Goal: Task Accomplishment & Management: Complete application form

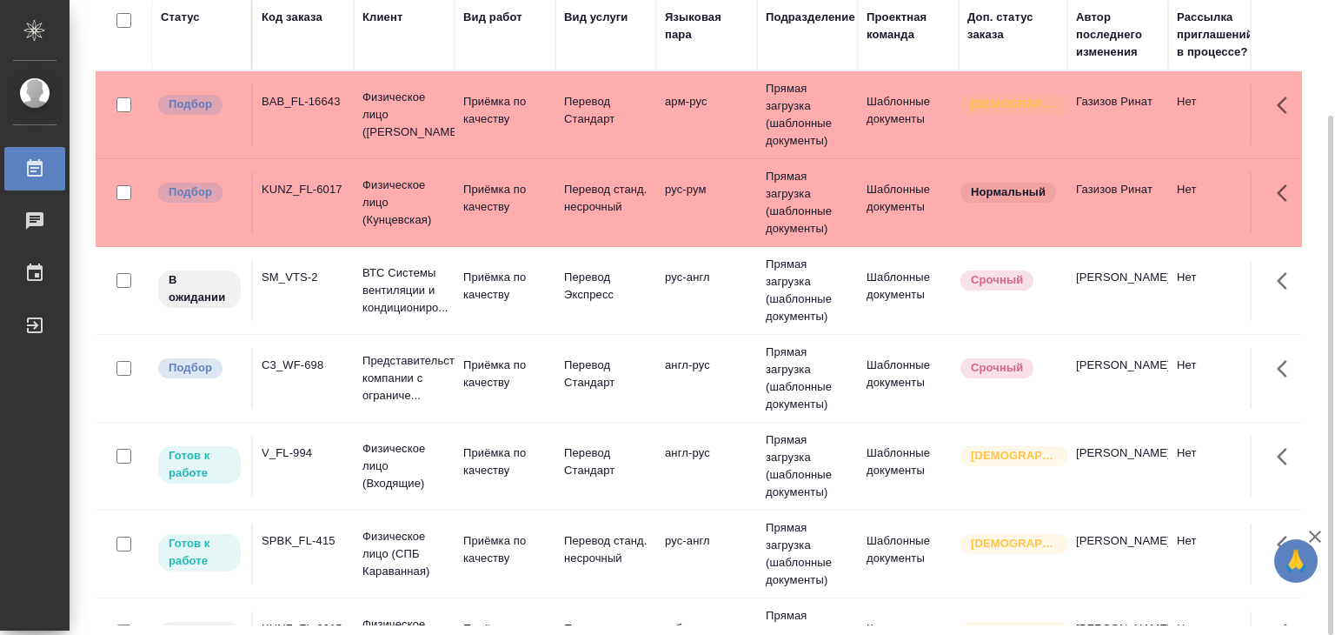
click at [585, 23] on div "Вид услуги" at bounding box center [596, 17] width 64 height 17
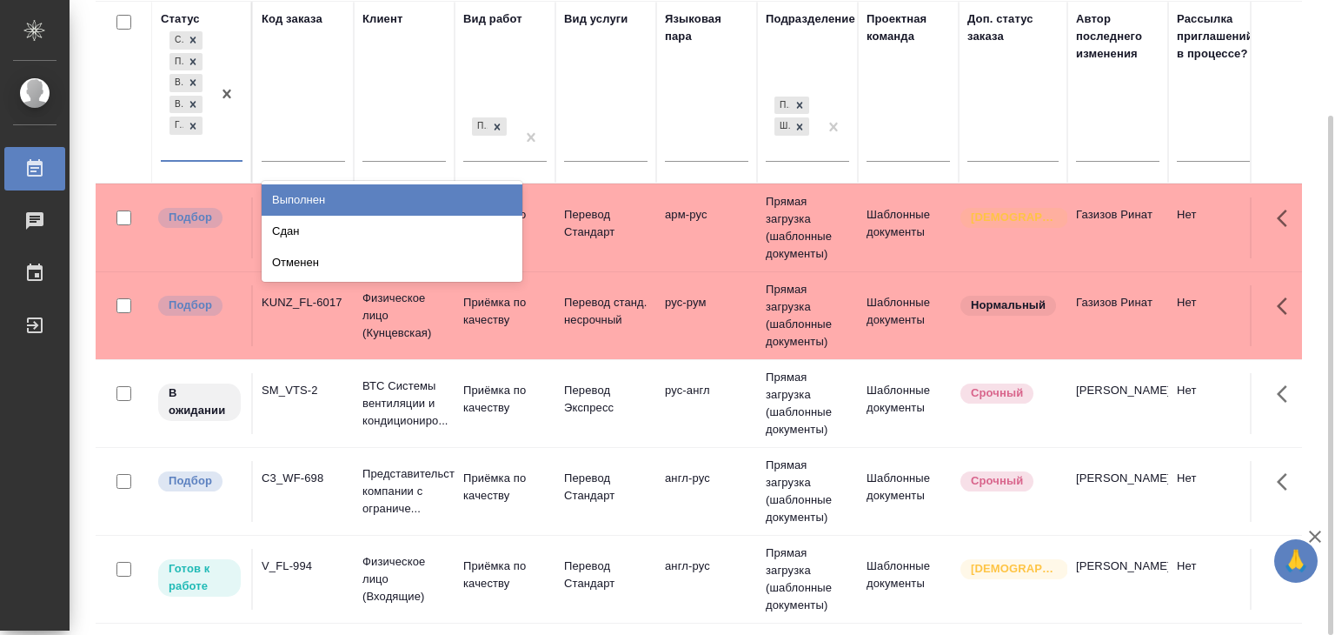
click at [188, 152] on div "Создан Подбор В работе В ожидании Готов к работе" at bounding box center [186, 94] width 50 height 132
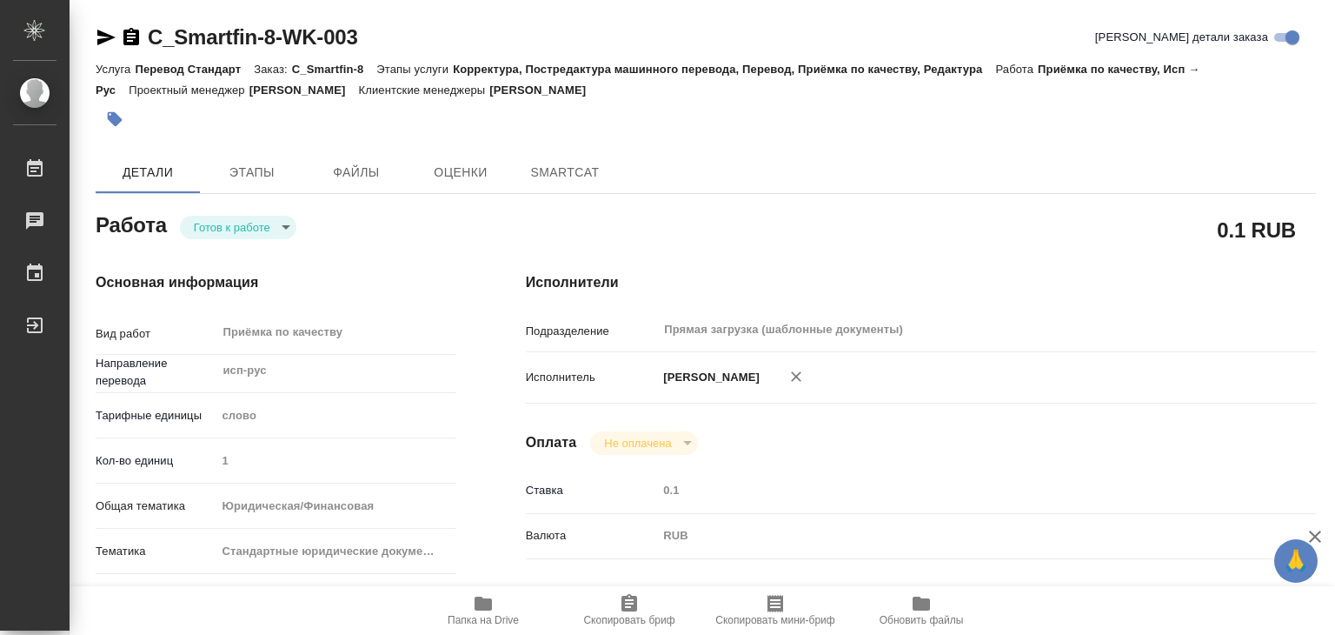
type textarea "x"
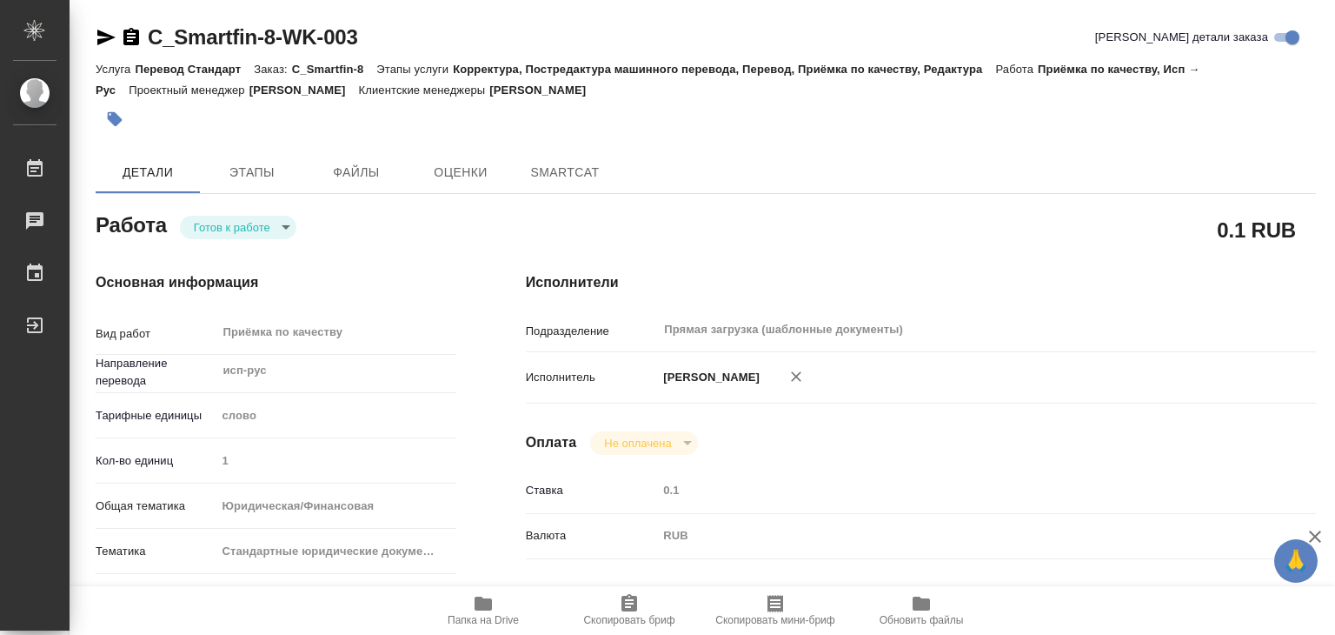
type textarea "x"
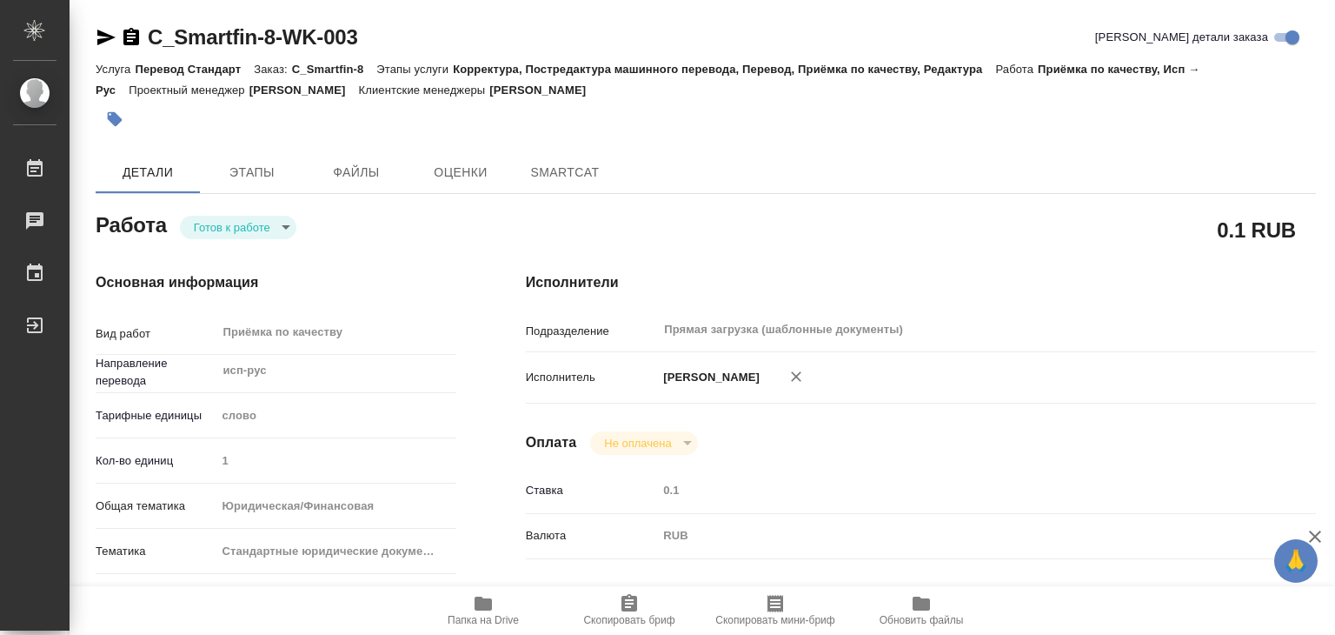
type textarea "x"
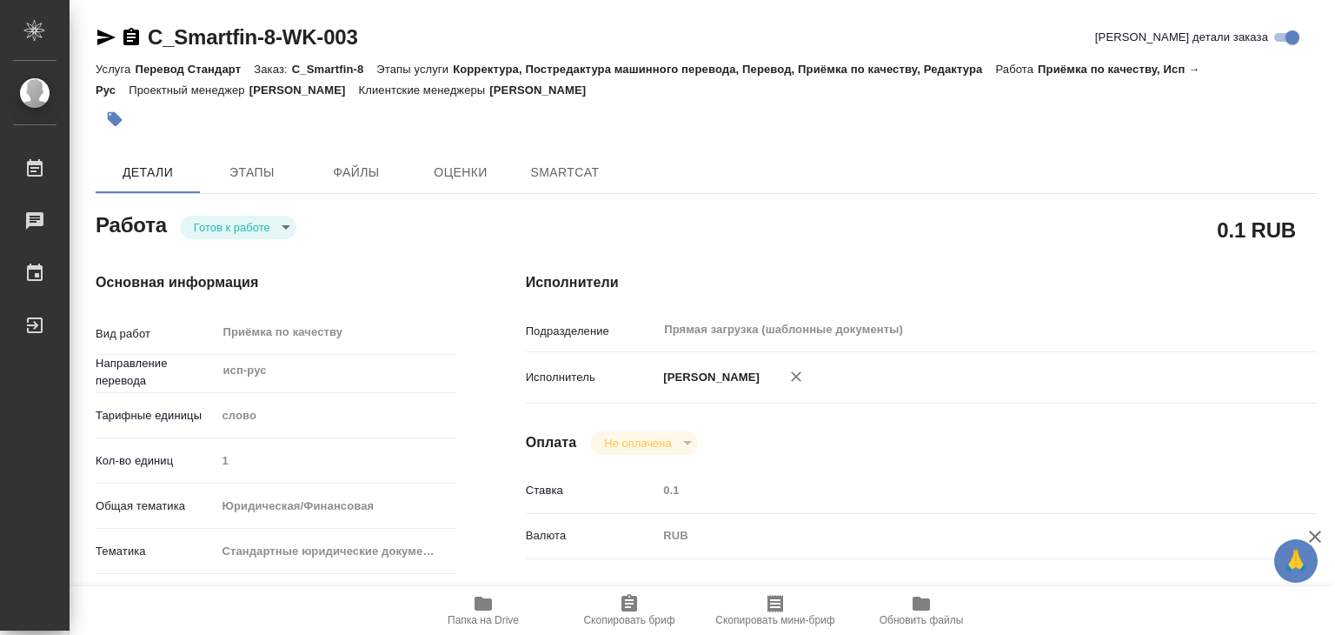
type textarea "x"
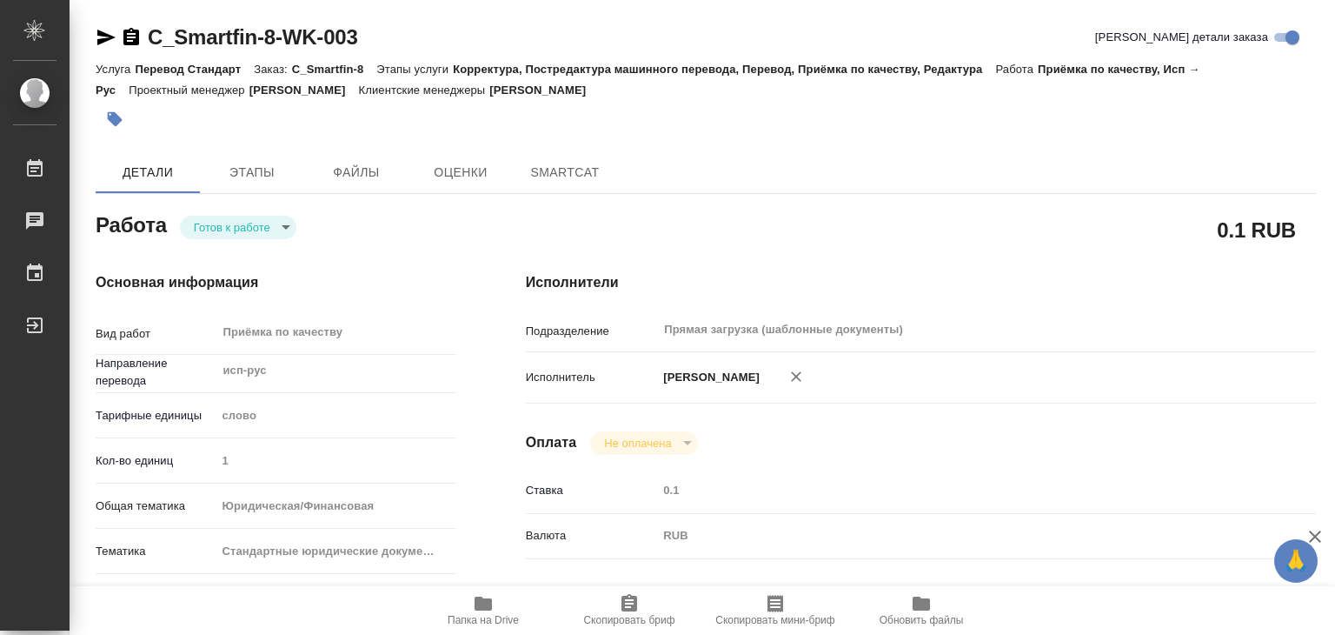
type textarea "x"
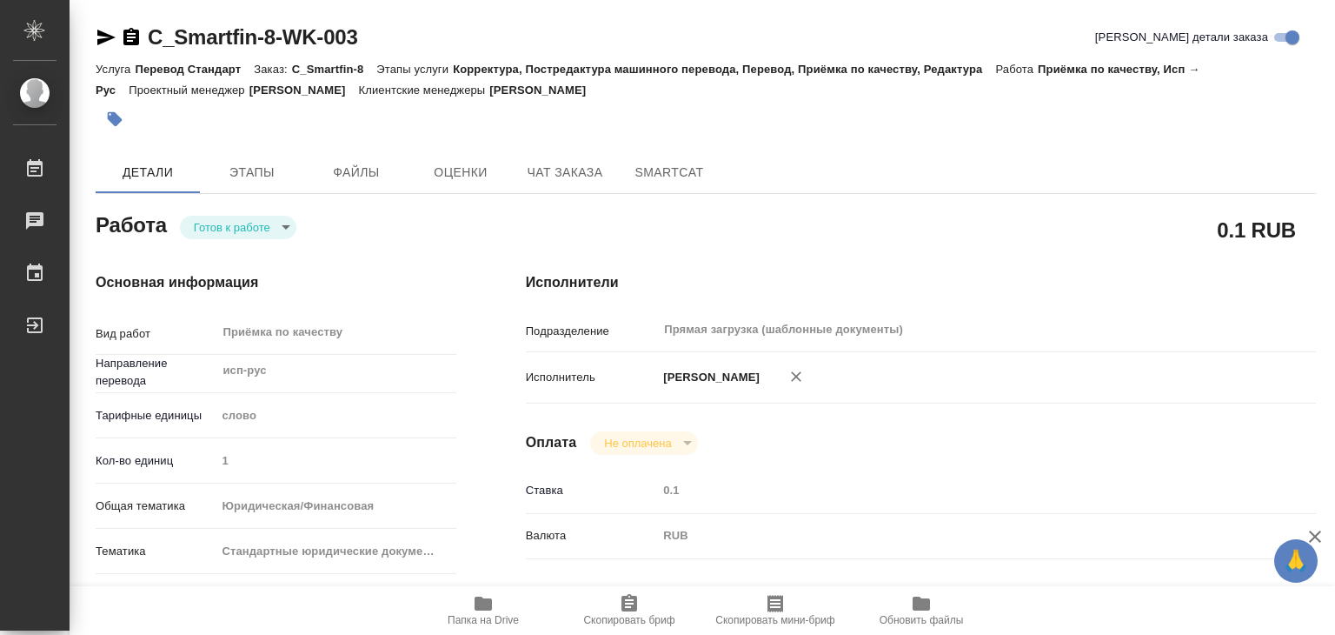
type textarea "x"
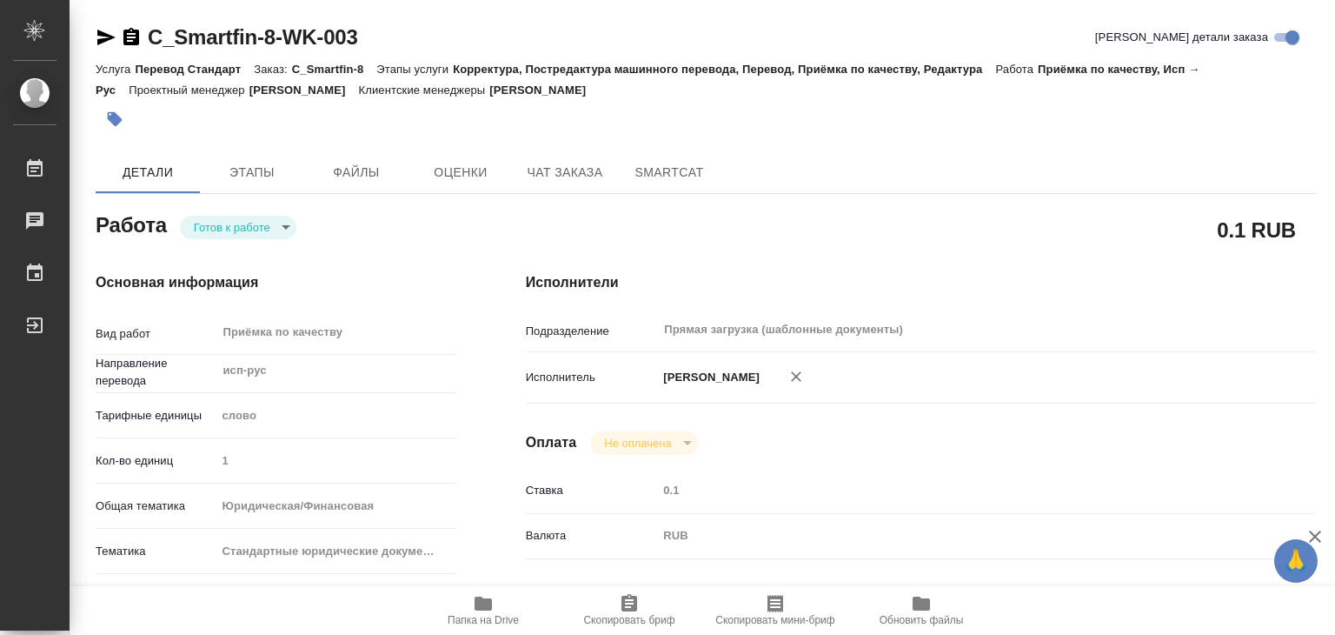
type textarea "x"
